Goal: Task Accomplishment & Management: Complete application form

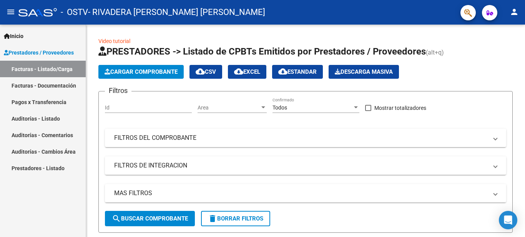
click at [44, 99] on link "Pagos x Transferencia" at bounding box center [43, 102] width 86 height 17
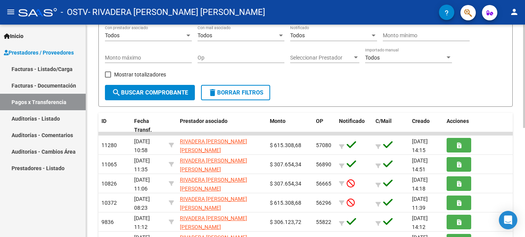
scroll to position [87, 0]
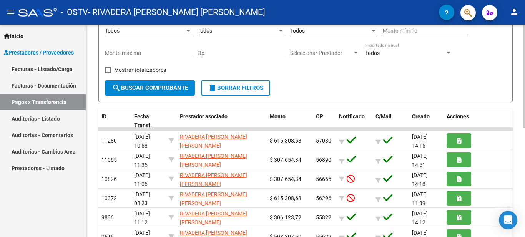
click at [522, 99] on div "PRESTADORES -> Pagos por Transferencia (alt+p) cloud_download Exportar CSV Impo…" at bounding box center [306, 152] width 440 height 436
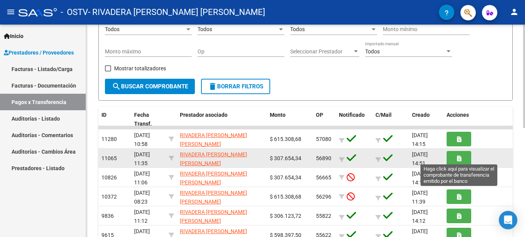
click at [467, 157] on button "button" at bounding box center [458, 158] width 25 height 14
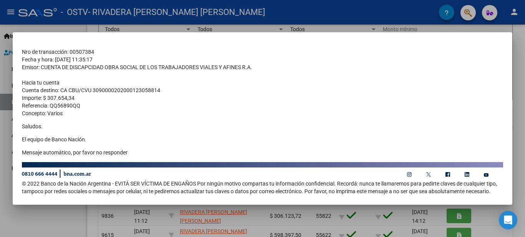
scroll to position [0, 0]
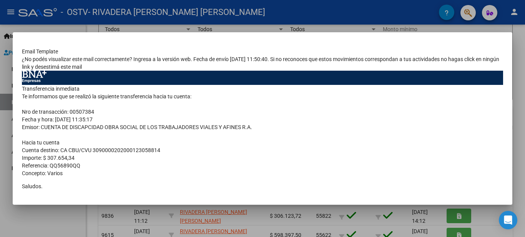
click at [521, 52] on div at bounding box center [262, 118] width 525 height 237
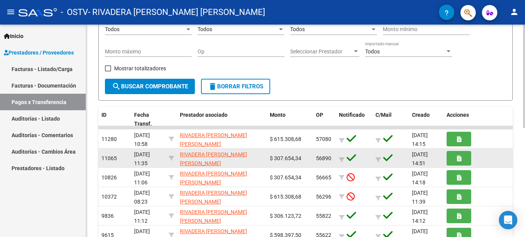
click at [323, 160] on span "56890" at bounding box center [323, 158] width 15 height 6
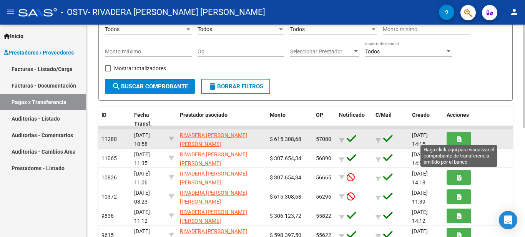
click at [458, 135] on span "button" at bounding box center [459, 138] width 4 height 7
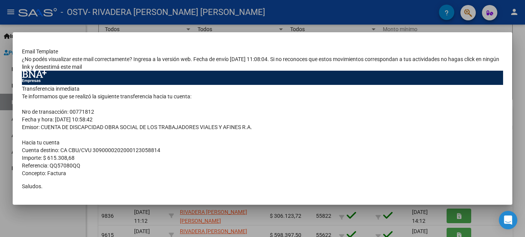
click at [520, 60] on div at bounding box center [262, 118] width 525 height 237
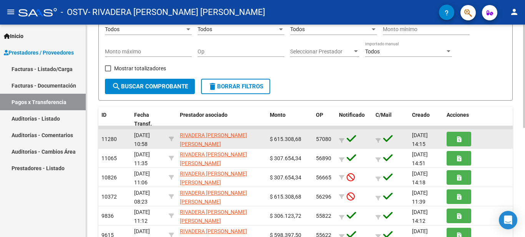
click at [128, 136] on div "11280" at bounding box center [114, 139] width 26 height 9
click at [128, 137] on datatable-body-cell "11280" at bounding box center [114, 138] width 33 height 19
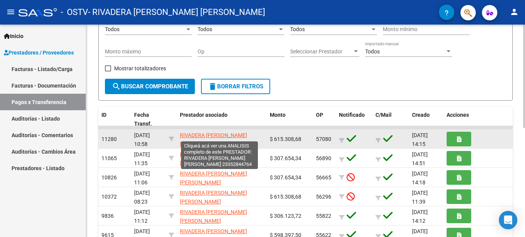
click at [209, 137] on span "RIVADERA [PERSON_NAME] [PERSON_NAME]" at bounding box center [213, 139] width 67 height 15
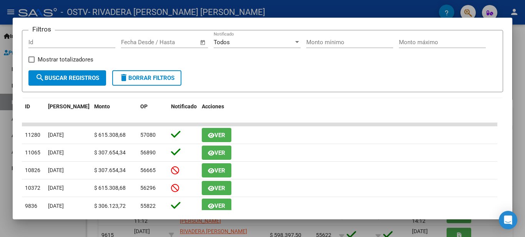
scroll to position [124, 0]
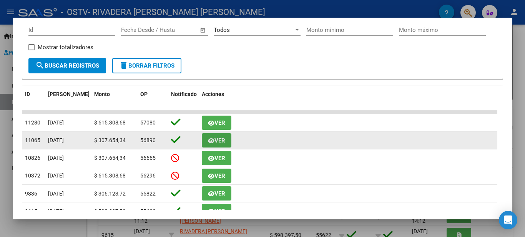
click at [216, 144] on span "Ver" at bounding box center [219, 140] width 11 height 7
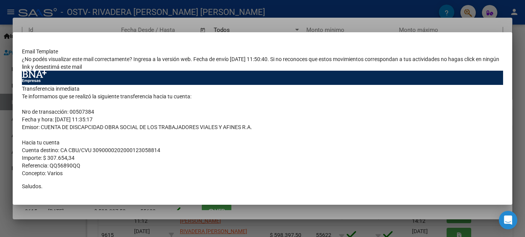
scroll to position [68, 0]
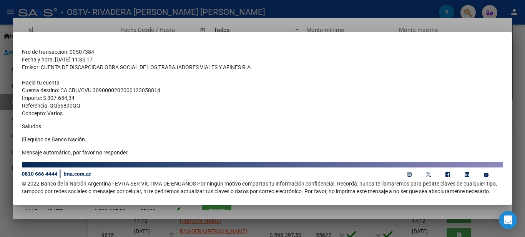
click at [515, 121] on div at bounding box center [262, 118] width 525 height 237
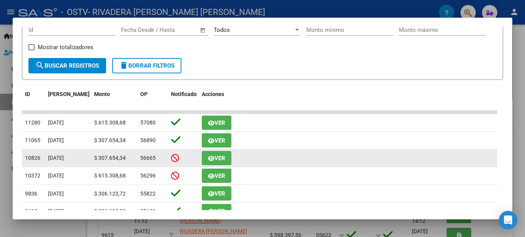
click at [176, 162] on icon at bounding box center [175, 158] width 8 height 8
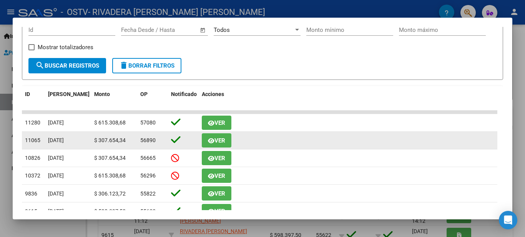
click at [175, 144] on icon at bounding box center [176, 139] width 10 height 11
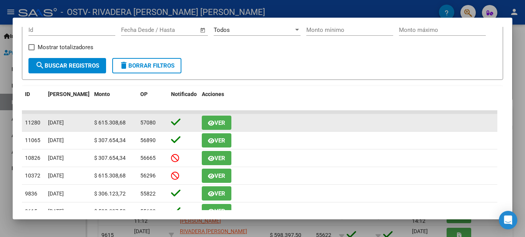
click at [172, 126] on icon at bounding box center [176, 122] width 10 height 11
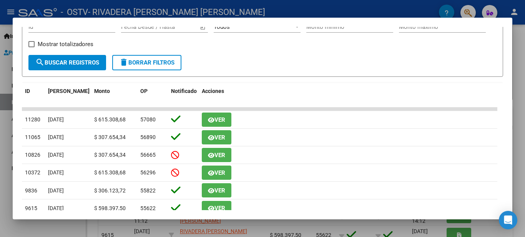
scroll to position [117, 0]
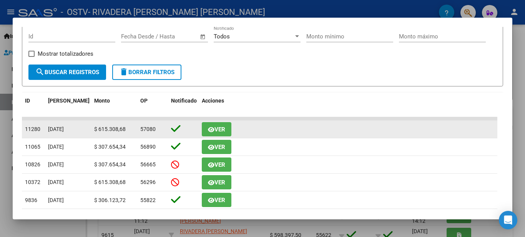
click at [215, 130] on span "Ver" at bounding box center [219, 129] width 11 height 7
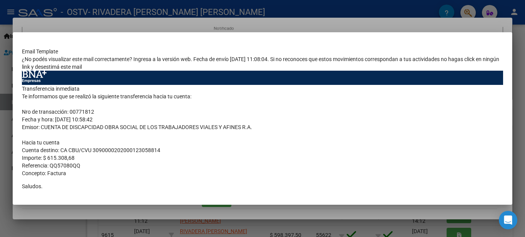
scroll to position [68, 0]
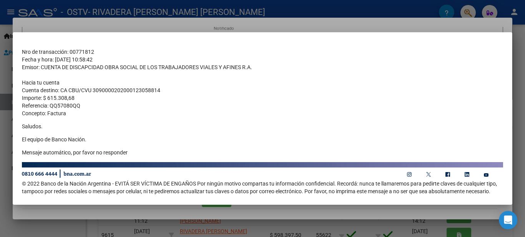
click at [524, 91] on div at bounding box center [262, 118] width 525 height 237
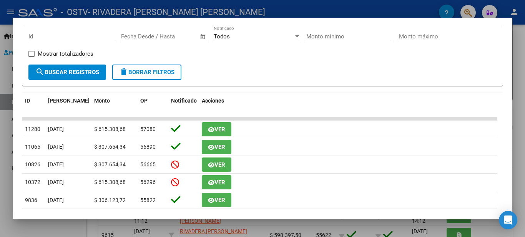
click at [524, 57] on div at bounding box center [262, 118] width 525 height 237
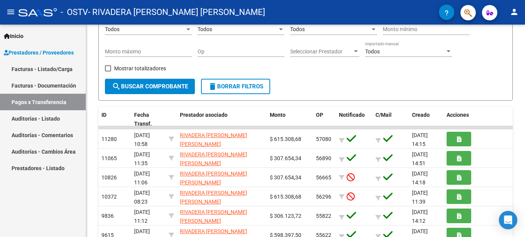
click at [47, 82] on link "Facturas - Documentación" at bounding box center [43, 85] width 86 height 17
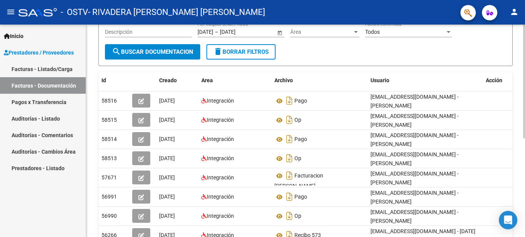
scroll to position [91, 0]
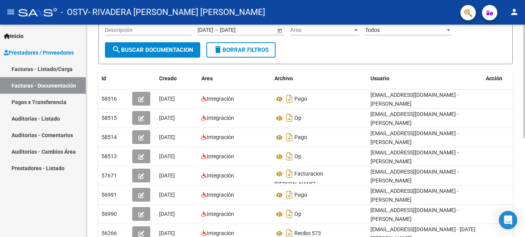
click at [524, 146] on div at bounding box center [524, 131] width 2 height 114
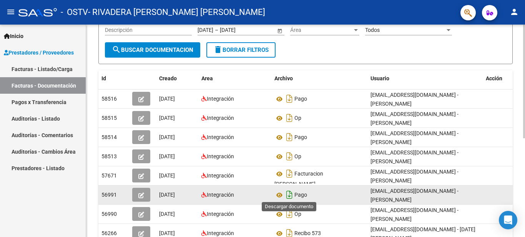
click at [291, 192] on icon "Descargar documento" at bounding box center [289, 195] width 10 height 12
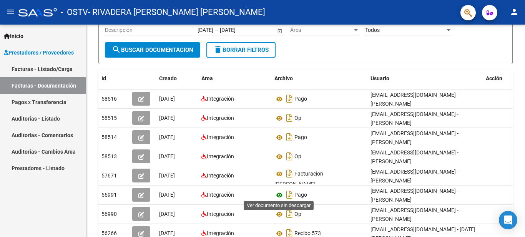
click at [280, 192] on icon at bounding box center [279, 194] width 10 height 9
click at [139, 193] on icon "button" at bounding box center [141, 195] width 6 height 6
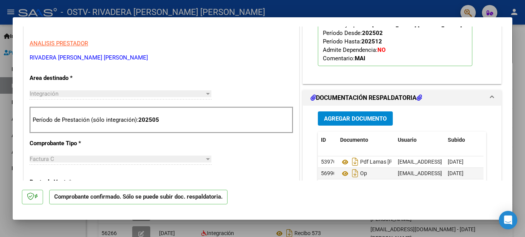
scroll to position [233, 0]
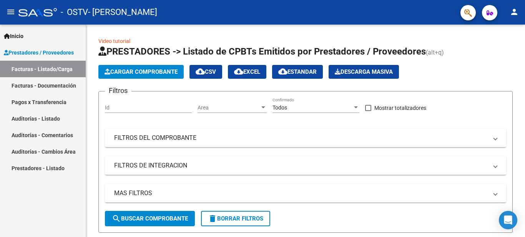
click at [58, 88] on link "Facturas - Documentación" at bounding box center [43, 85] width 86 height 17
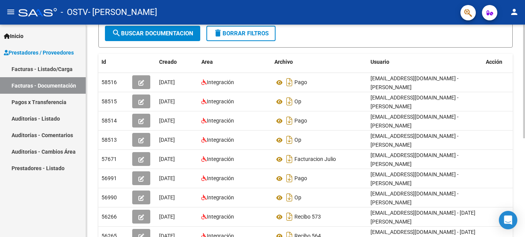
scroll to position [111, 0]
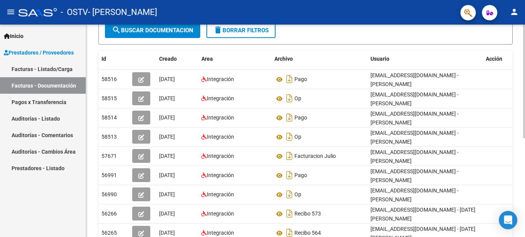
click at [524, 139] on div at bounding box center [524, 141] width 2 height 114
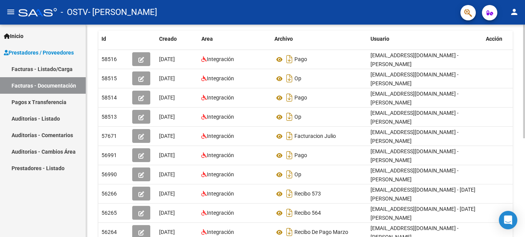
scroll to position [103, 0]
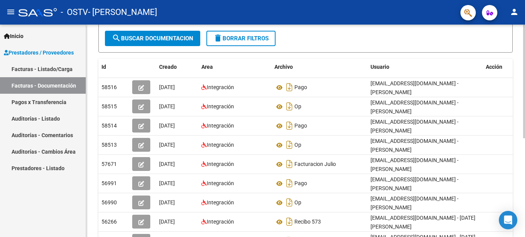
click at [524, 143] on div at bounding box center [524, 137] width 2 height 114
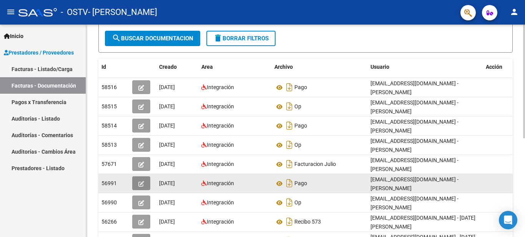
click at [144, 182] on icon "button" at bounding box center [141, 184] width 6 height 6
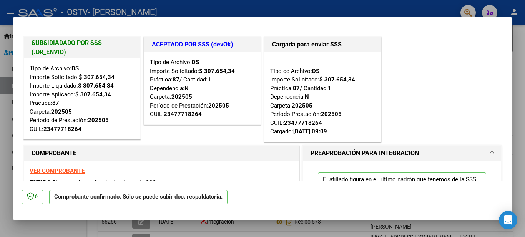
click at [518, 103] on div at bounding box center [262, 118] width 525 height 237
type input "$ 0,00"
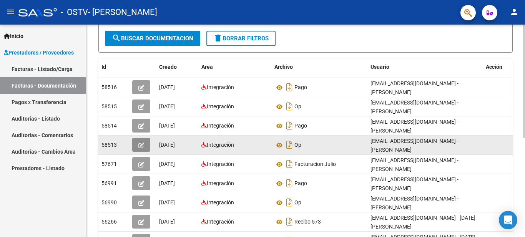
click at [145, 141] on button "button" at bounding box center [141, 145] width 18 height 14
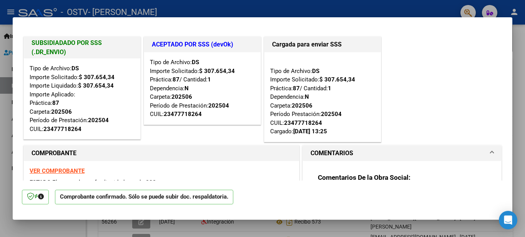
click at [518, 56] on div at bounding box center [262, 118] width 525 height 237
type input "$ 0,00"
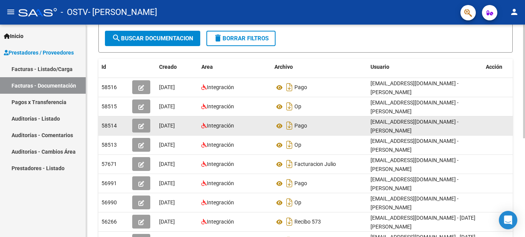
click at [141, 126] on icon "button" at bounding box center [141, 126] width 6 height 6
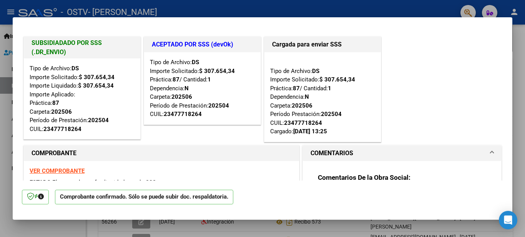
click at [520, 142] on div at bounding box center [262, 118] width 525 height 237
type input "$ 0,00"
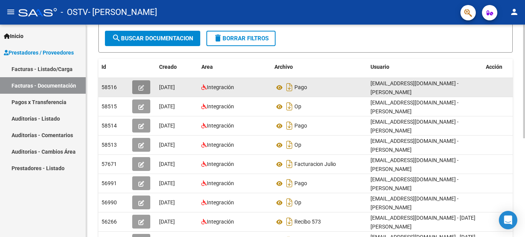
click at [146, 86] on button "button" at bounding box center [141, 87] width 18 height 14
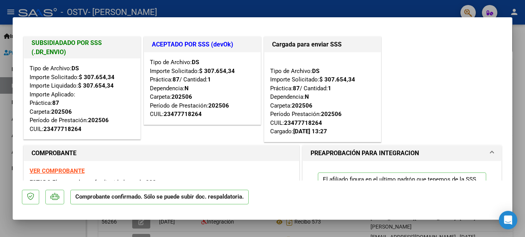
click at [524, 82] on div at bounding box center [262, 118] width 525 height 237
type input "$ 0,00"
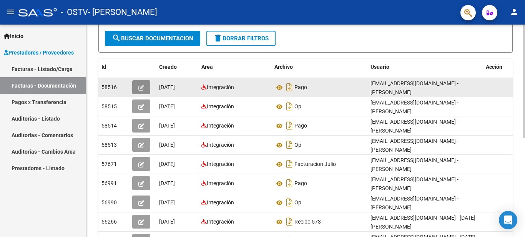
click at [144, 88] on button "button" at bounding box center [141, 87] width 18 height 14
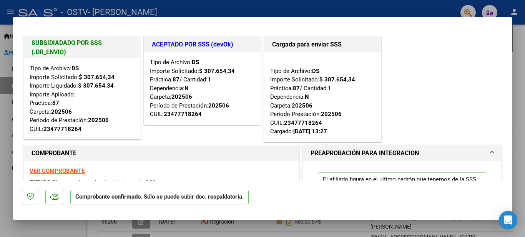
click at [519, 126] on div at bounding box center [262, 118] width 525 height 237
type input "$ 0,00"
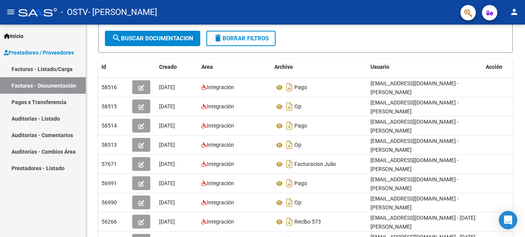
click at [45, 202] on div "Inicio Instructivos Contacto OS Prestadores / Proveedores Facturas - Listado/Ca…" at bounding box center [43, 131] width 86 height 212
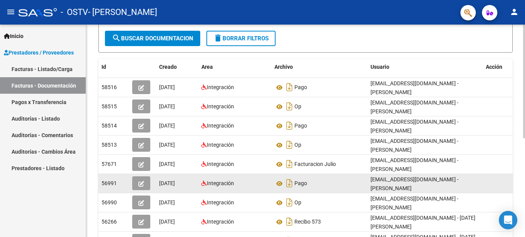
click at [136, 182] on button "button" at bounding box center [141, 183] width 18 height 14
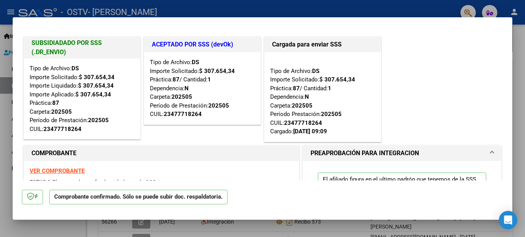
click at [523, 101] on div at bounding box center [262, 118] width 525 height 237
type input "$ 0,00"
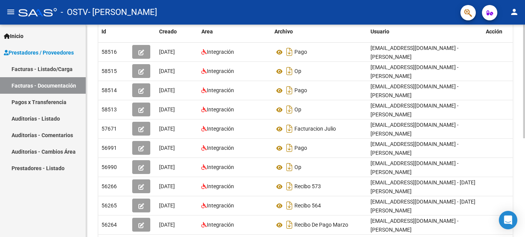
scroll to position [138, 0]
click at [524, 128] on div at bounding box center [524, 156] width 2 height 114
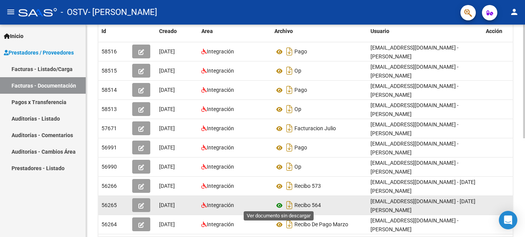
click at [279, 204] on icon at bounding box center [279, 205] width 10 height 9
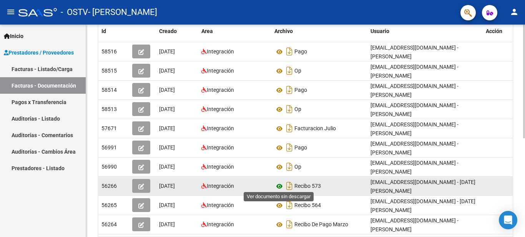
click at [275, 184] on icon at bounding box center [279, 186] width 10 height 9
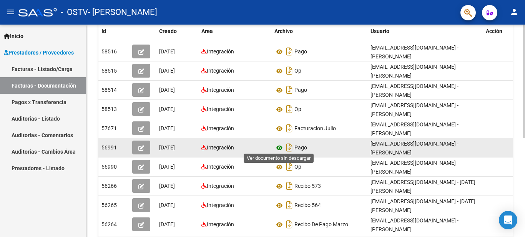
click at [277, 147] on icon at bounding box center [279, 147] width 10 height 9
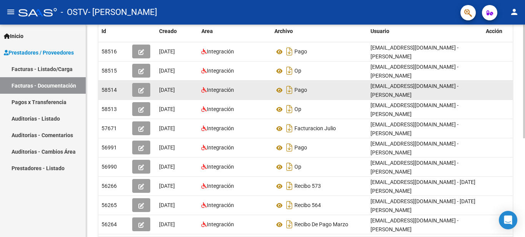
click at [274, 89] on datatable-body-cell "Pago" at bounding box center [319, 90] width 96 height 19
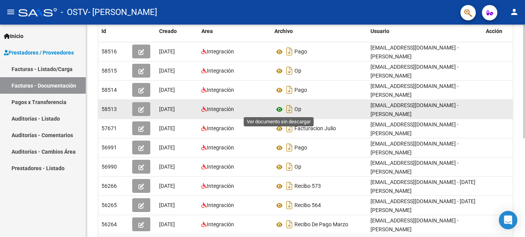
click at [280, 109] on icon at bounding box center [279, 109] width 10 height 9
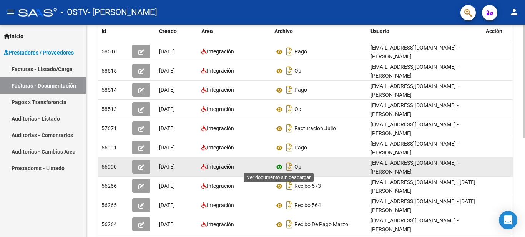
click at [276, 163] on icon at bounding box center [279, 166] width 10 height 9
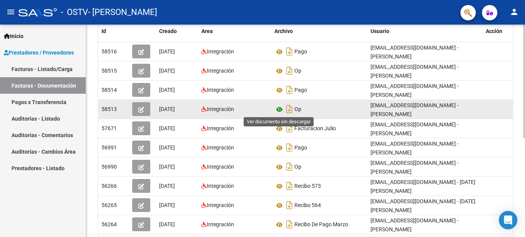
click at [275, 108] on icon at bounding box center [279, 109] width 10 height 9
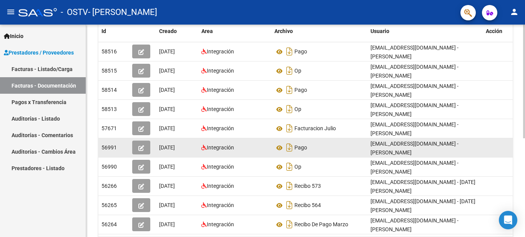
click at [350, 147] on div "Pago" at bounding box center [319, 147] width 90 height 12
click at [278, 147] on icon at bounding box center [279, 147] width 10 height 9
click at [142, 145] on icon "button" at bounding box center [141, 148] width 6 height 6
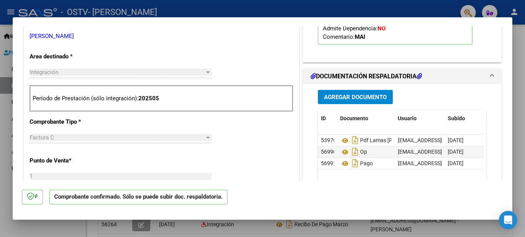
scroll to position [252, 0]
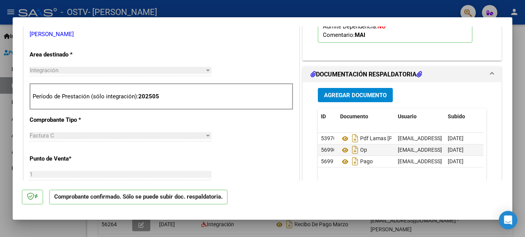
click at [357, 95] on span "Agregar Documento" at bounding box center [355, 95] width 63 height 7
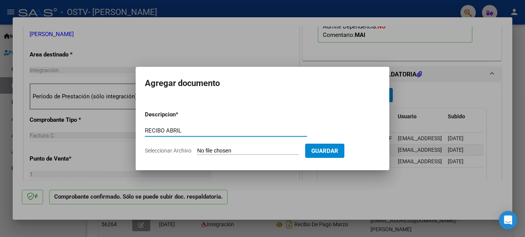
type input "RECIBO ABRIL"
click at [246, 150] on input "Seleccionar Archivo" at bounding box center [248, 150] width 102 height 7
type input "C:\fakepath\RECIBO LAMAS JAQUELINE ABRIL.pdf"
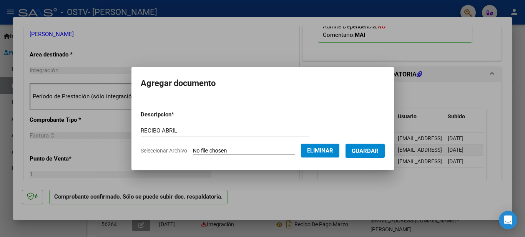
click at [365, 149] on span "Guardar" at bounding box center [364, 150] width 27 height 7
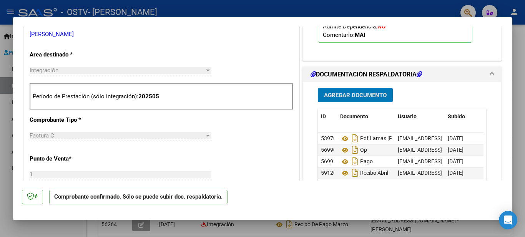
click at [522, 73] on div at bounding box center [262, 118] width 525 height 237
type input "$ 0,00"
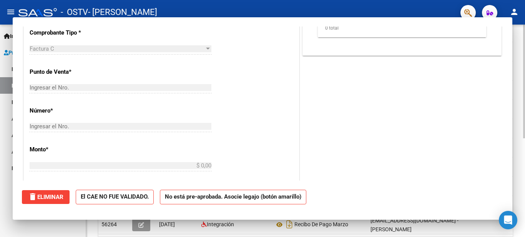
scroll to position [0, 0]
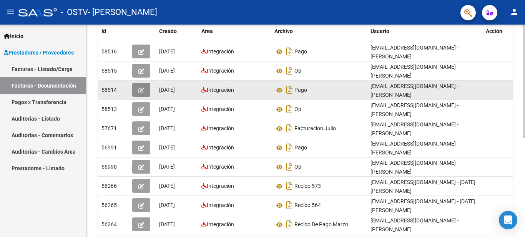
click at [140, 89] on icon "button" at bounding box center [141, 91] width 6 height 6
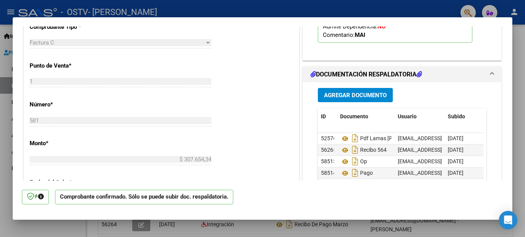
scroll to position [365, 0]
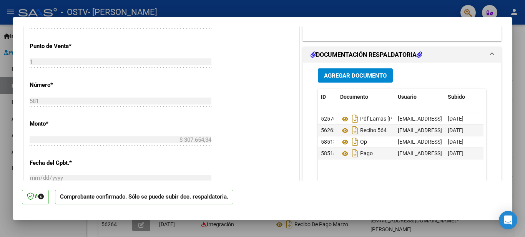
click at [374, 75] on span "Agregar Documento" at bounding box center [355, 75] width 63 height 7
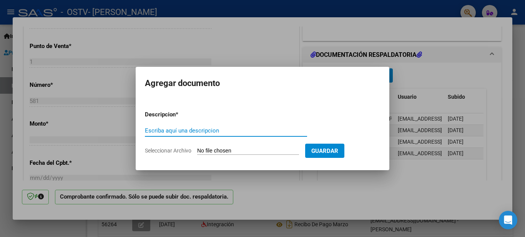
click at [204, 128] on input "Escriba aquí una descripcion" at bounding box center [226, 130] width 162 height 7
type input "RECIBO MAYO"
click at [235, 152] on input "Seleccionar Archivo" at bounding box center [248, 150] width 102 height 7
type input "C:\fakepath\RECIBO LAMAS JAQUELINE MAYO.pdf"
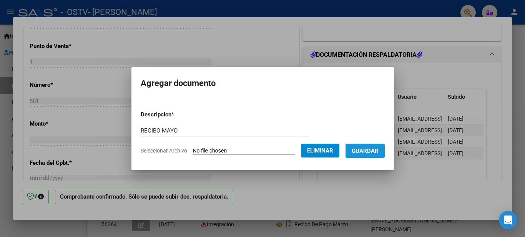
click at [378, 151] on span "Guardar" at bounding box center [364, 150] width 27 height 7
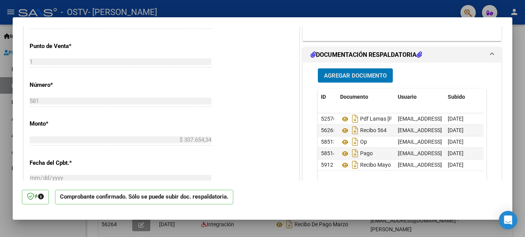
click at [519, 83] on div at bounding box center [262, 118] width 525 height 237
type input "$ 0,00"
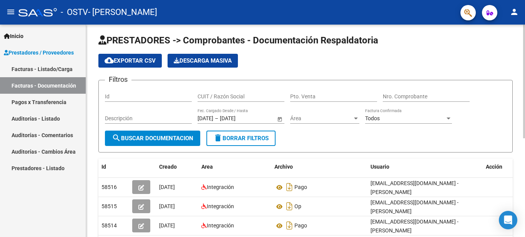
scroll to position [0, 0]
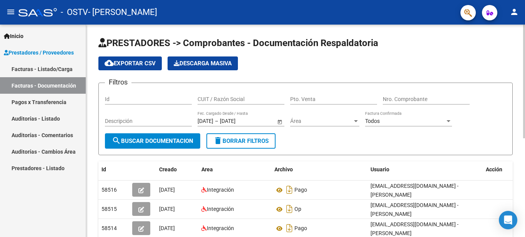
click at [515, 41] on div "PRESTADORES -> Comprobantes - Documentación Respaldatoria cloud_download Export…" at bounding box center [306, 222] width 440 height 394
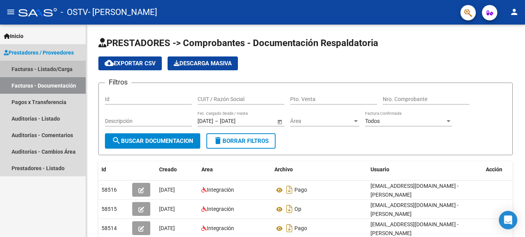
click at [50, 70] on link "Facturas - Listado/Carga" at bounding box center [43, 69] width 86 height 17
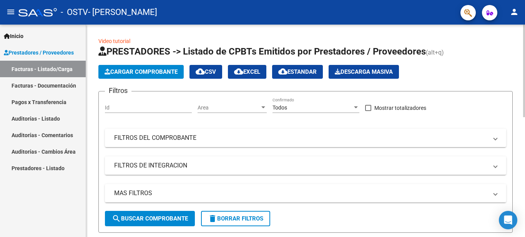
click at [147, 68] on button "Cargar Comprobante" at bounding box center [140, 72] width 85 height 14
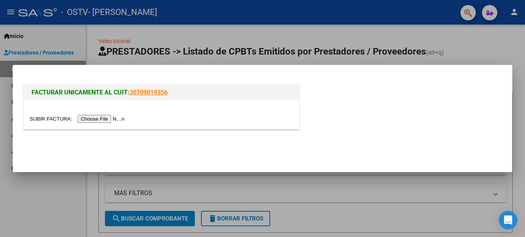
click at [90, 121] on input "file" at bounding box center [78, 119] width 97 height 8
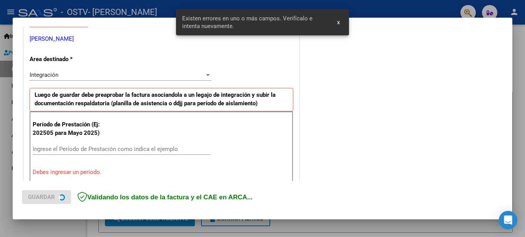
scroll to position [176, 0]
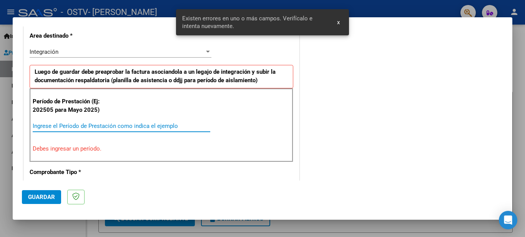
click at [94, 126] on input "Ingrese el Período de Prestación como indica el ejemplo" at bounding box center [121, 126] width 177 height 7
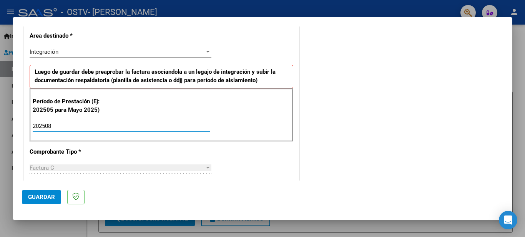
type input "202508"
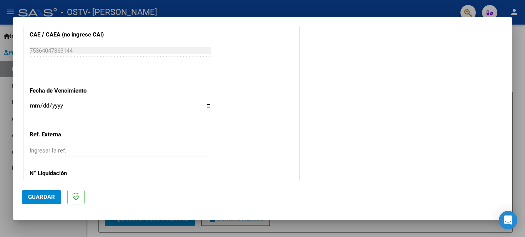
scroll to position [502, 0]
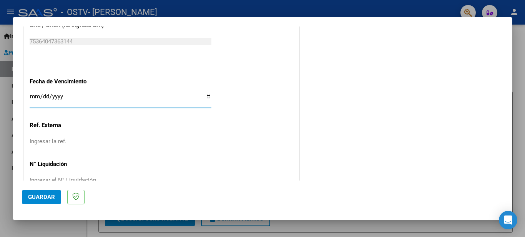
click at [207, 96] on input "Ingresar la fecha" at bounding box center [121, 99] width 182 height 12
type input "2025-09-15"
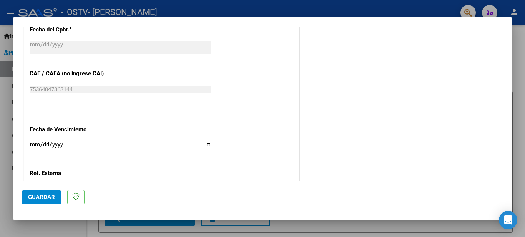
scroll to position [522, 0]
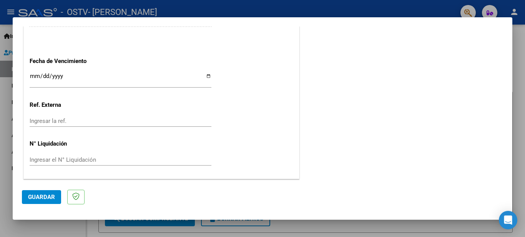
click at [46, 196] on span "Guardar" at bounding box center [41, 197] width 27 height 7
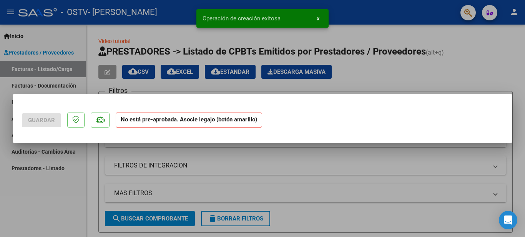
scroll to position [0, 0]
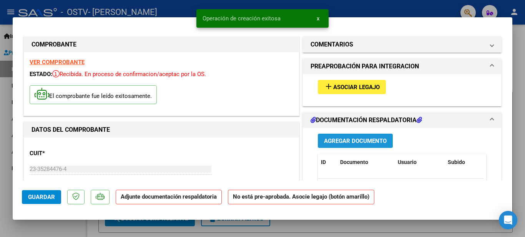
click at [351, 139] on span "Agregar Documento" at bounding box center [355, 140] width 63 height 7
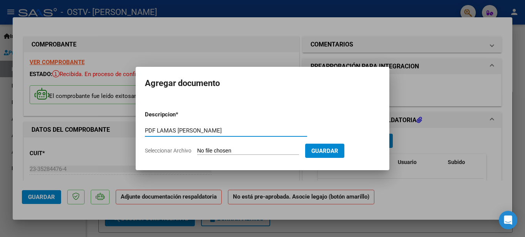
type input "PDF LAMAS JAQUELINE AGOSTO"
click at [280, 147] on input "Seleccionar Archivo" at bounding box center [248, 150] width 102 height 7
type input "C:\fakepath\PDF LAMAS JAQUELINE AGOSTO.pdf"
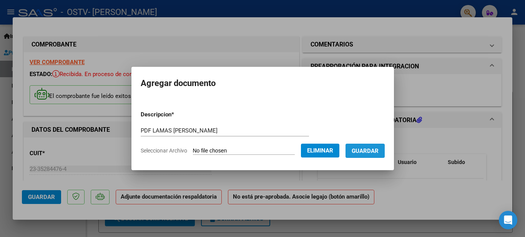
click at [365, 154] on button "Guardar" at bounding box center [364, 151] width 39 height 14
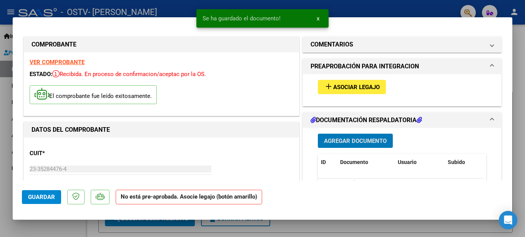
click at [371, 139] on span "Agregar Documento" at bounding box center [355, 140] width 63 height 7
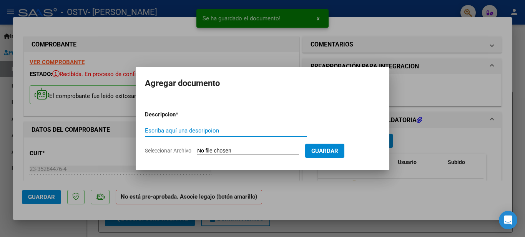
click at [201, 129] on input "Escriba aquí una descripcion" at bounding box center [226, 130] width 162 height 7
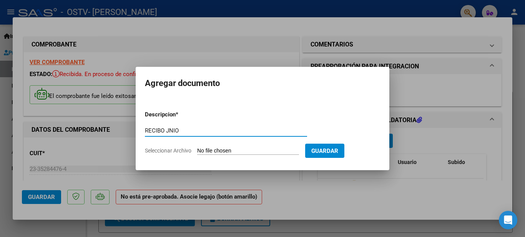
type input "RECIBO JNIO"
click at [294, 152] on input "Seleccionar Archivo" at bounding box center [248, 150] width 102 height 7
type input "C:\fakepath\RECIBO LAMAS JAQUELINE JUNIO.pdf"
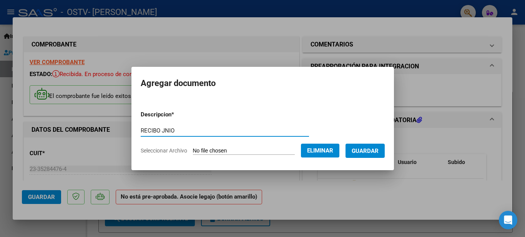
click at [155, 129] on input "RECIBO JNIO" at bounding box center [225, 130] width 168 height 7
click at [158, 129] on input "RECIBO JNIO" at bounding box center [225, 130] width 168 height 7
type input "RECIBO JUNIO"
click at [364, 152] on span "Guardar" at bounding box center [364, 150] width 27 height 7
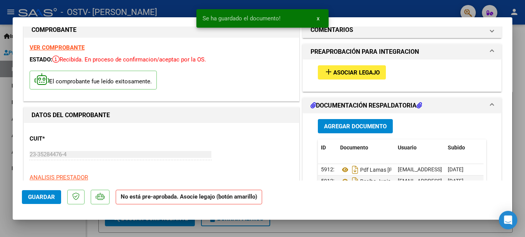
scroll to position [17, 0]
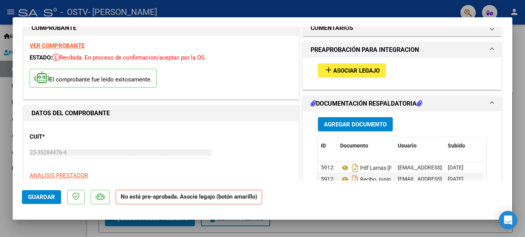
click at [326, 72] on mat-icon "add" at bounding box center [328, 69] width 9 height 9
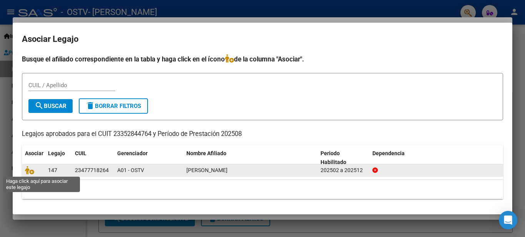
click at [34, 171] on span at bounding box center [31, 170] width 12 height 6
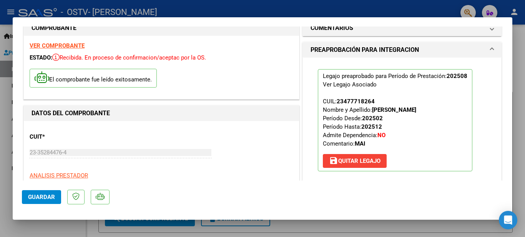
click at [27, 196] on button "Guardar" at bounding box center [41, 197] width 39 height 14
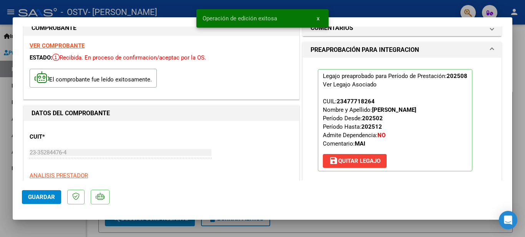
click at [522, 180] on div at bounding box center [262, 118] width 525 height 237
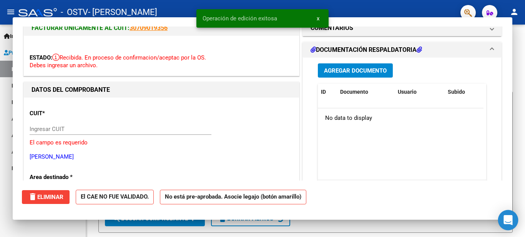
scroll to position [0, 0]
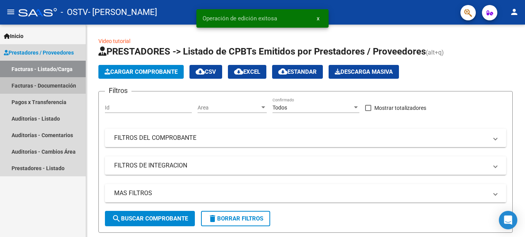
click at [38, 88] on link "Facturas - Documentación" at bounding box center [43, 85] width 86 height 17
